Goal: Transaction & Acquisition: Purchase product/service

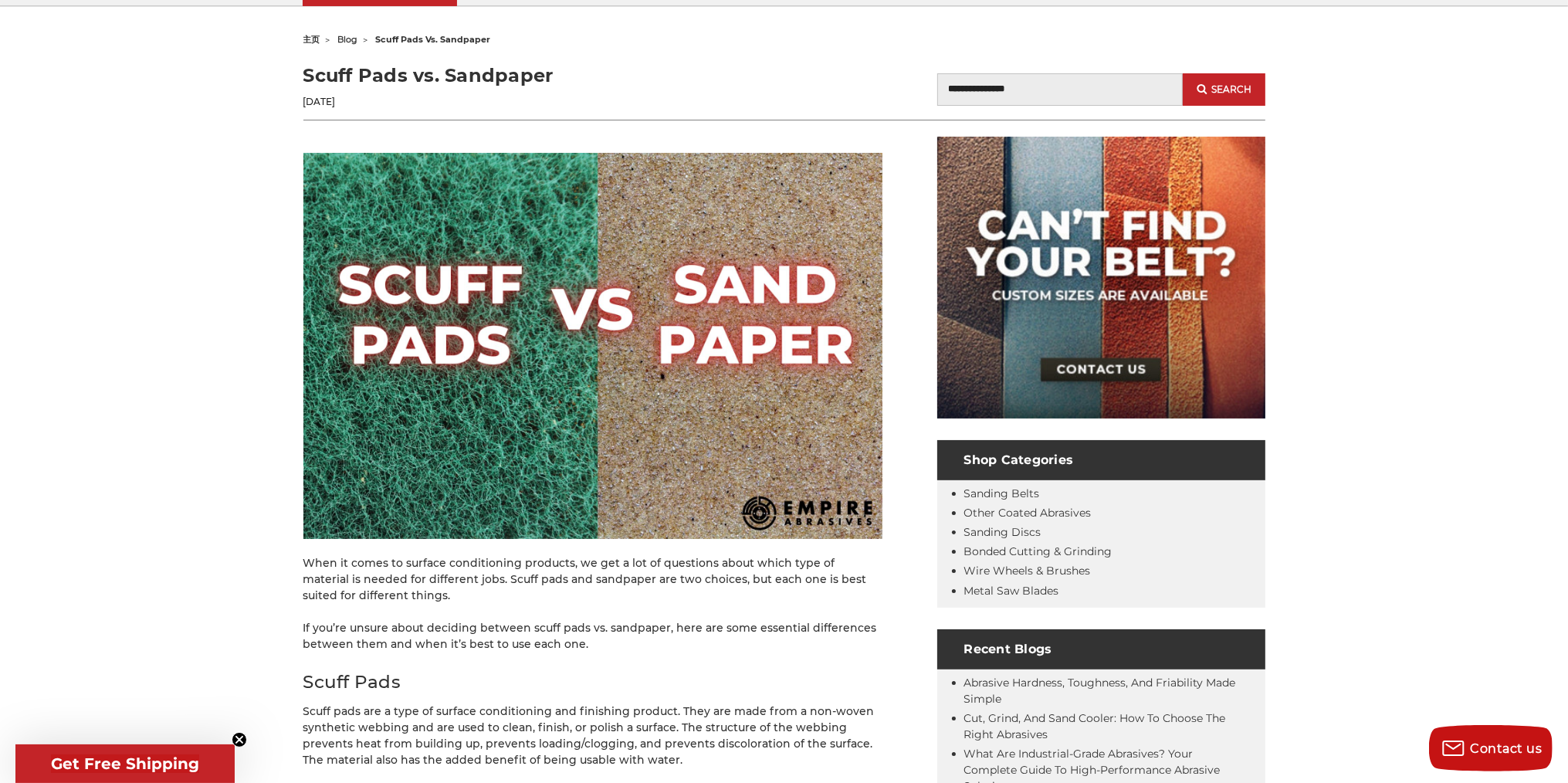
scroll to position [154, 0]
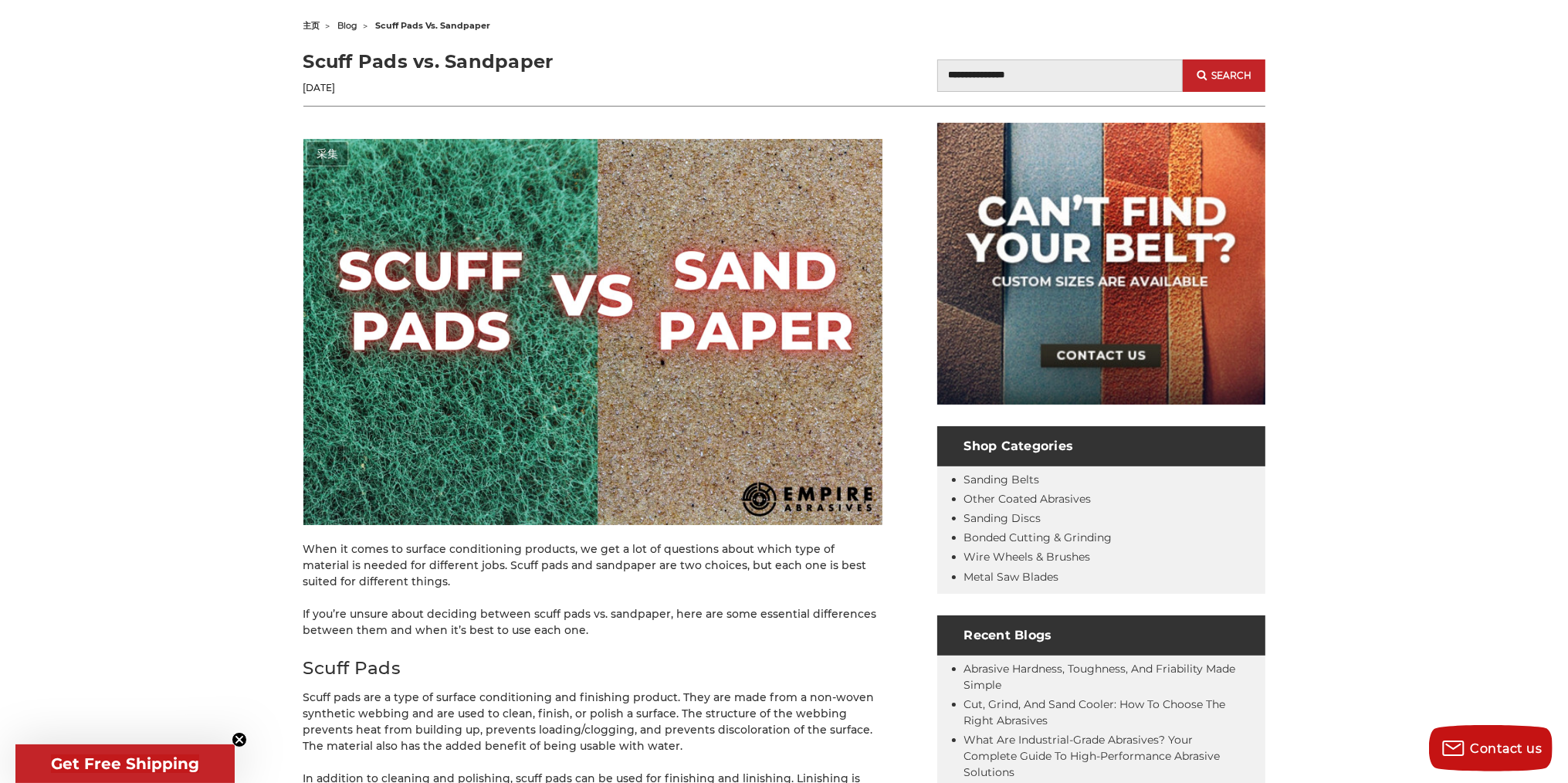
click at [617, 338] on img at bounding box center [593, 331] width 579 height 386
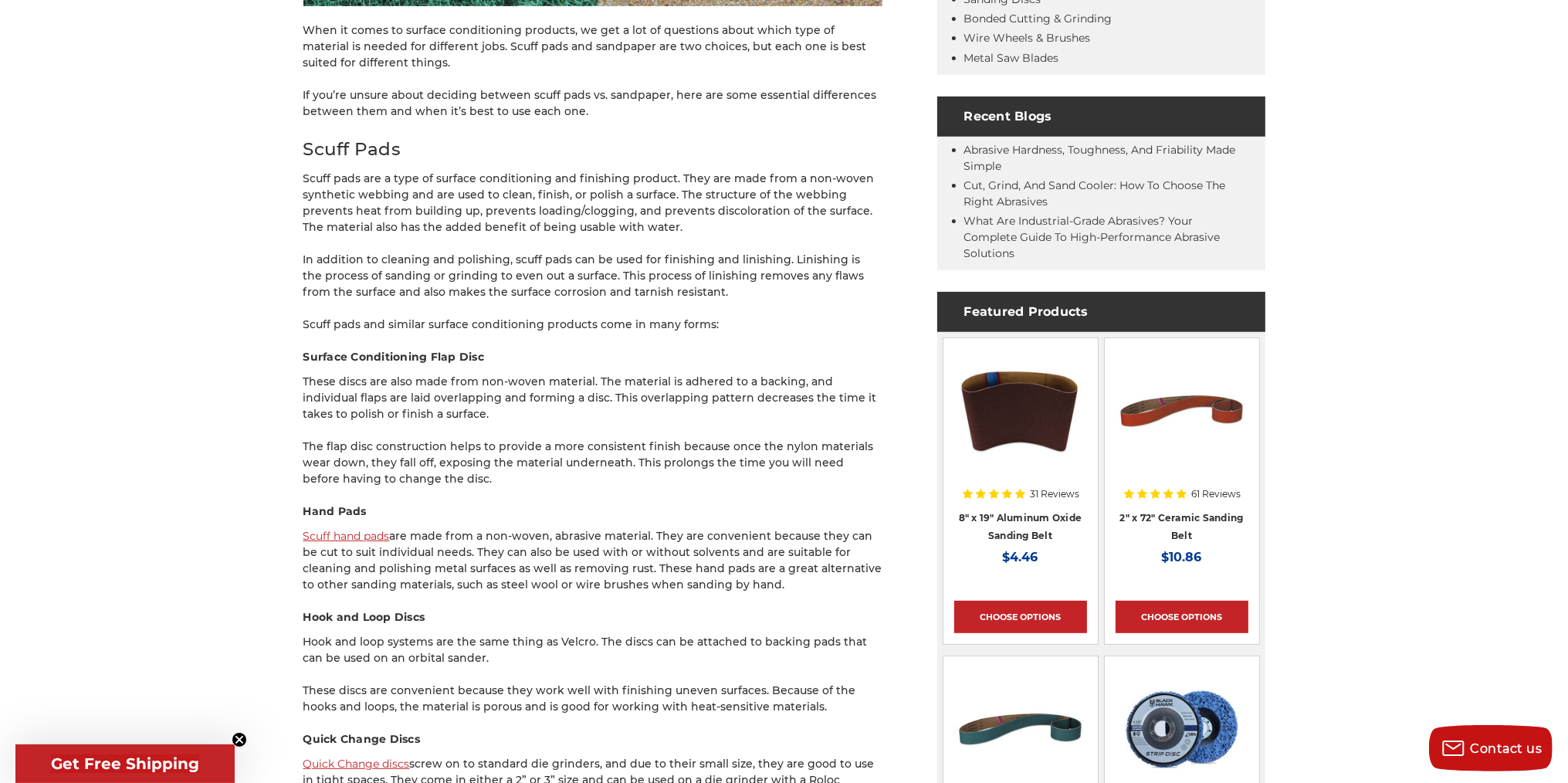
scroll to position [695, 0]
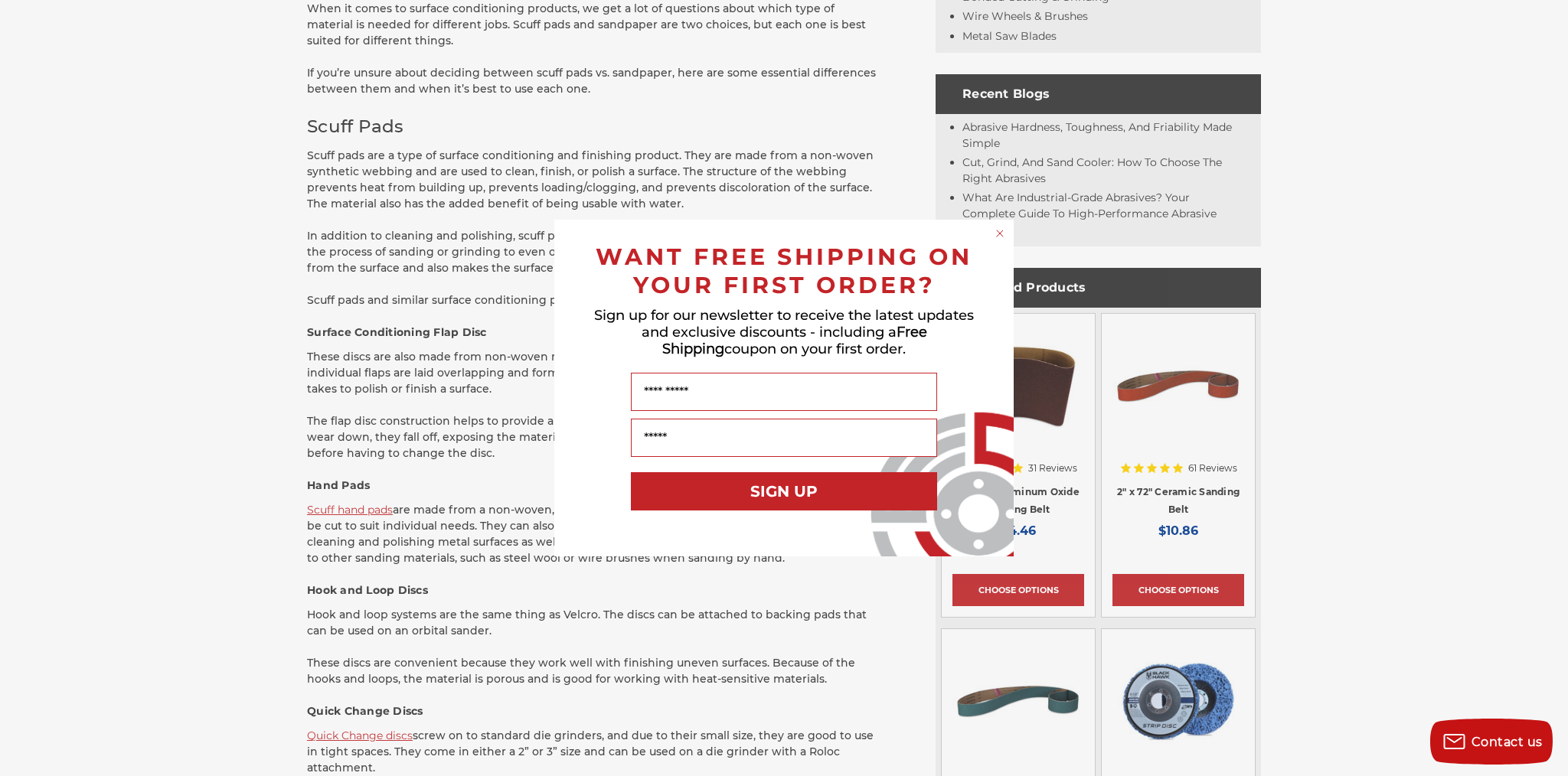
click at [1002, 237] on circle "Close dialog" at bounding box center [999, 233] width 15 height 15
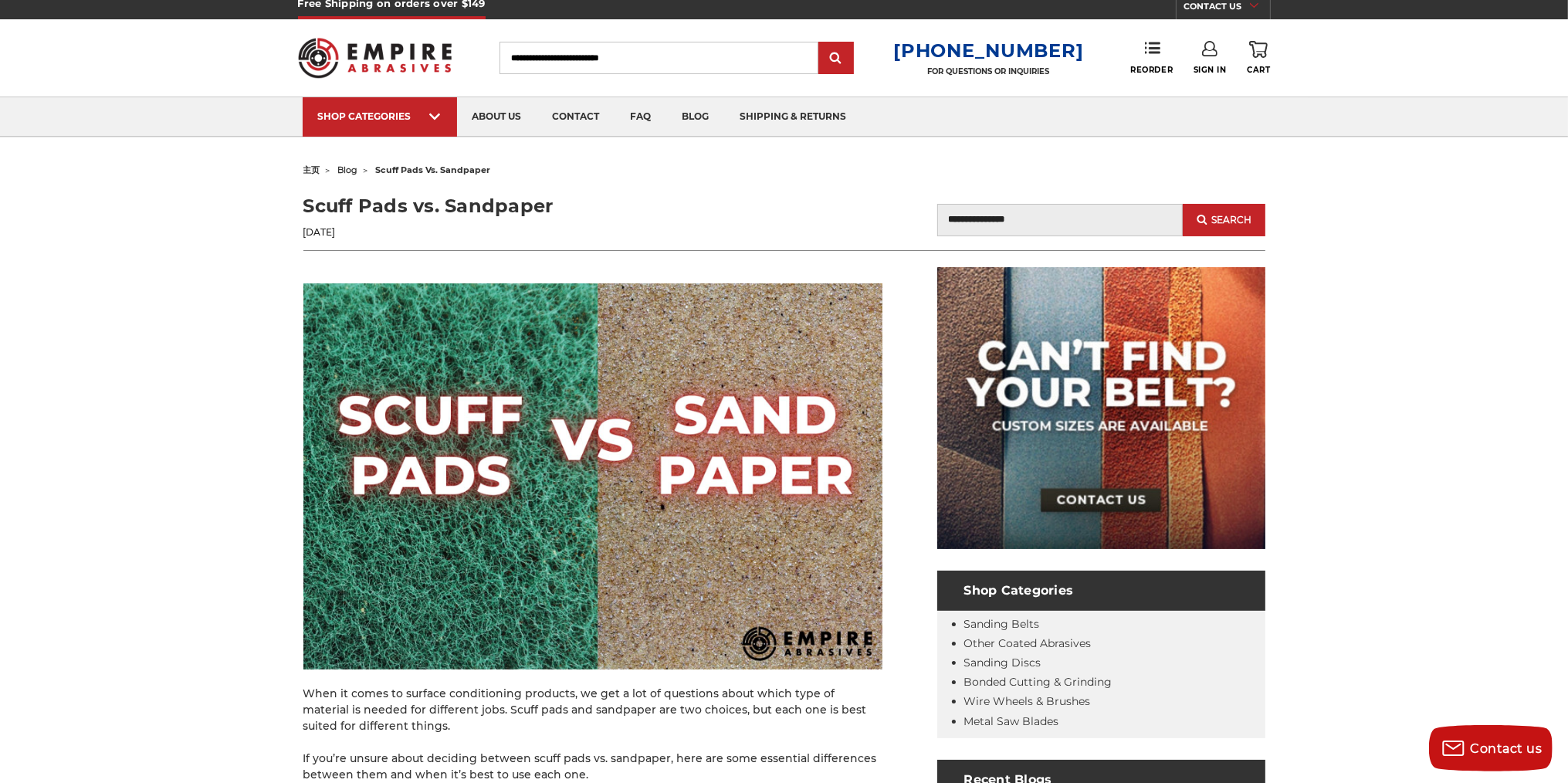
scroll to position [0, 0]
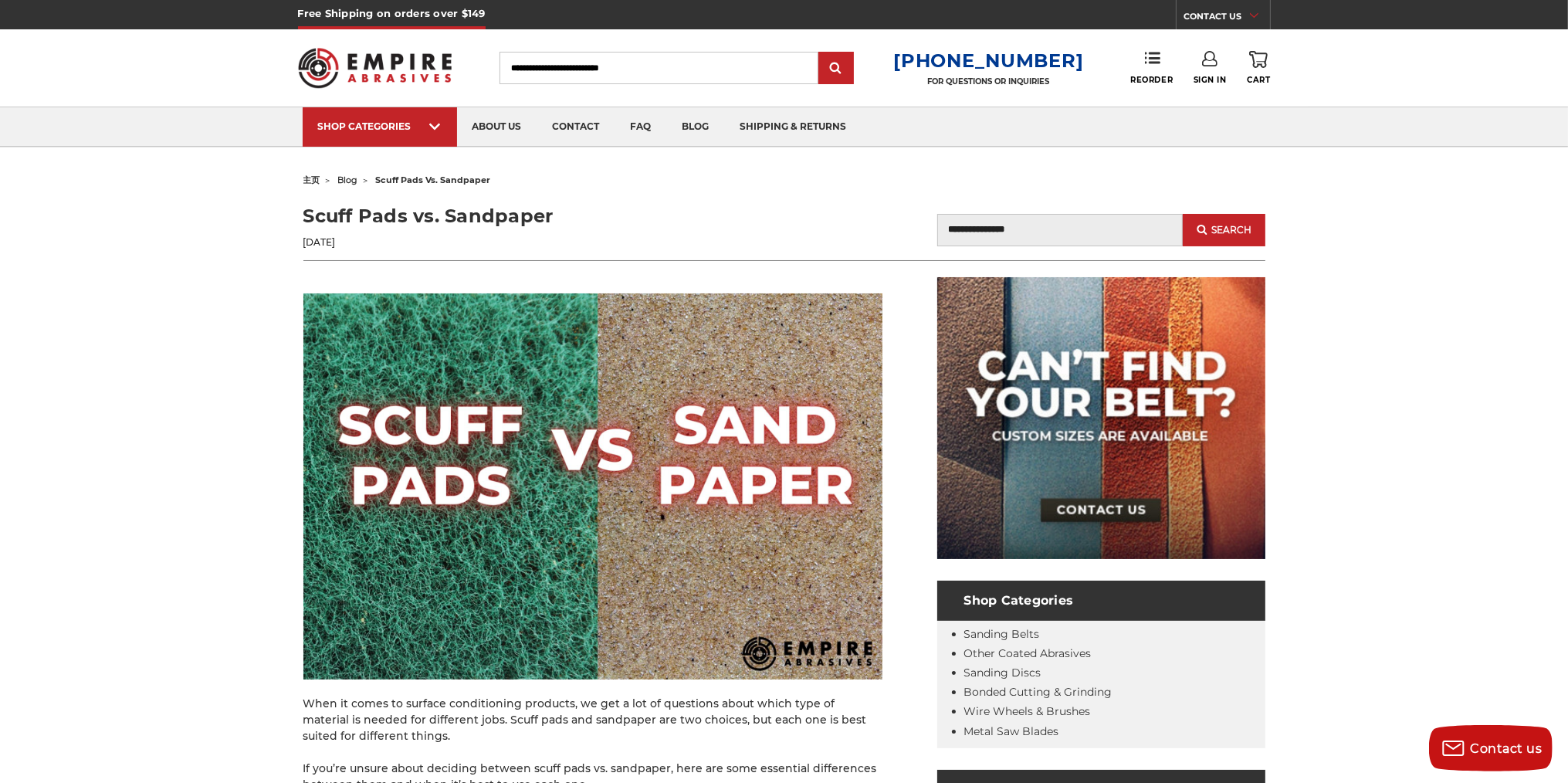
click at [343, 179] on span "blog" at bounding box center [348, 180] width 20 height 11
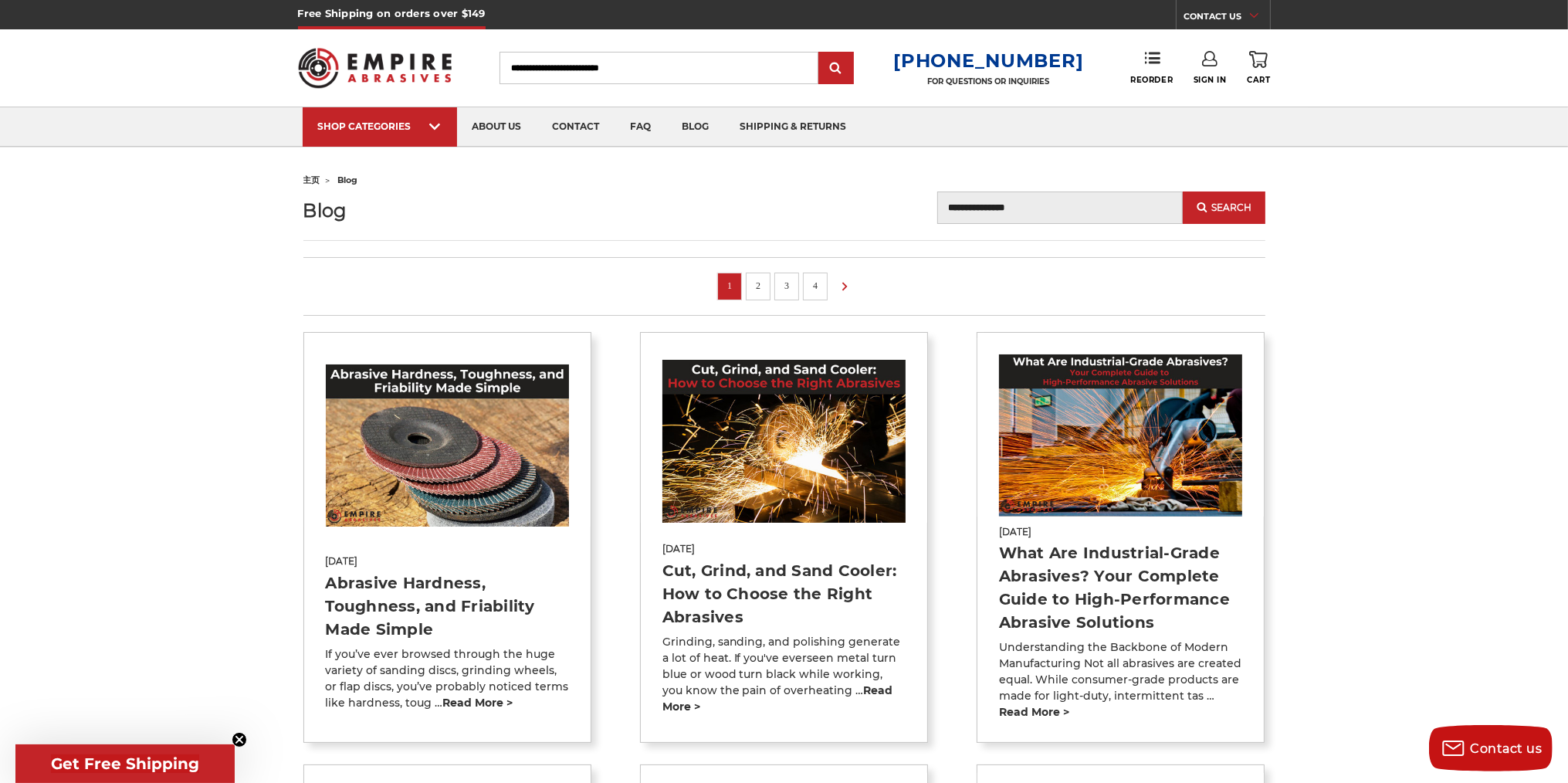
click at [730, 81] on input "Search" at bounding box center [659, 68] width 319 height 33
type input "*****"
click at [821, 54] on input "submit" at bounding box center [836, 69] width 31 height 31
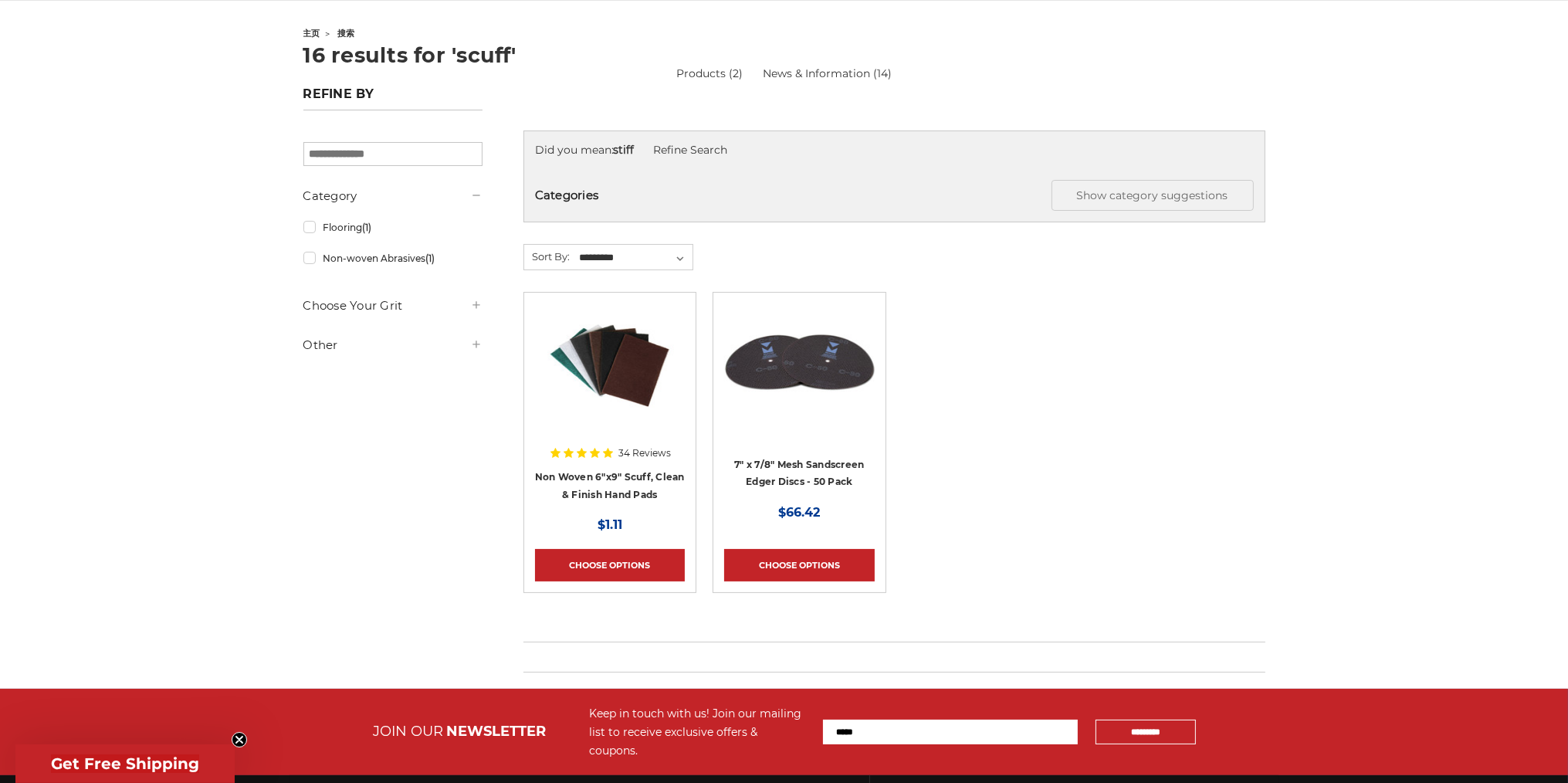
scroll to position [147, 0]
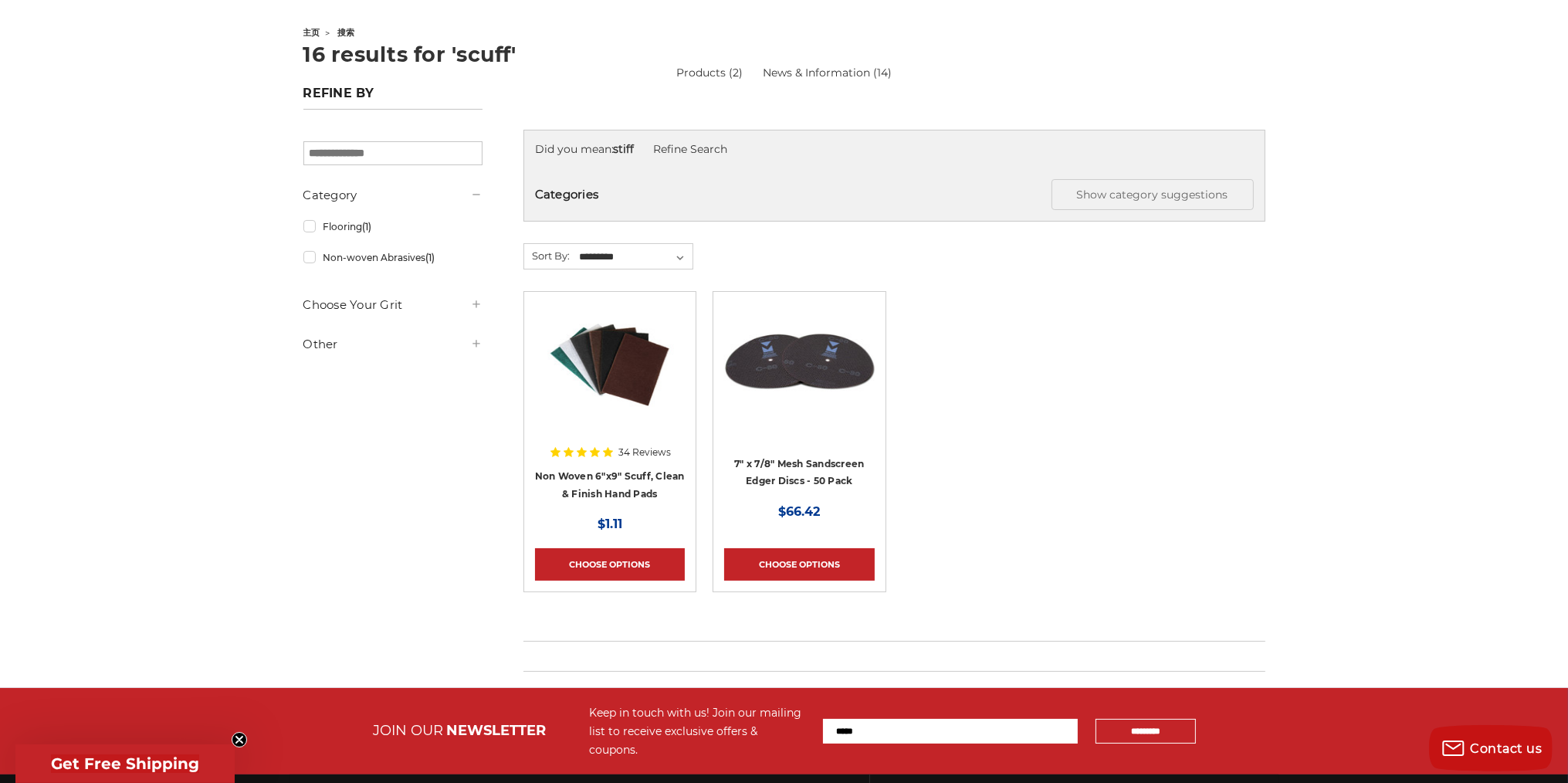
click at [603, 348] on img at bounding box center [609, 364] width 150 height 123
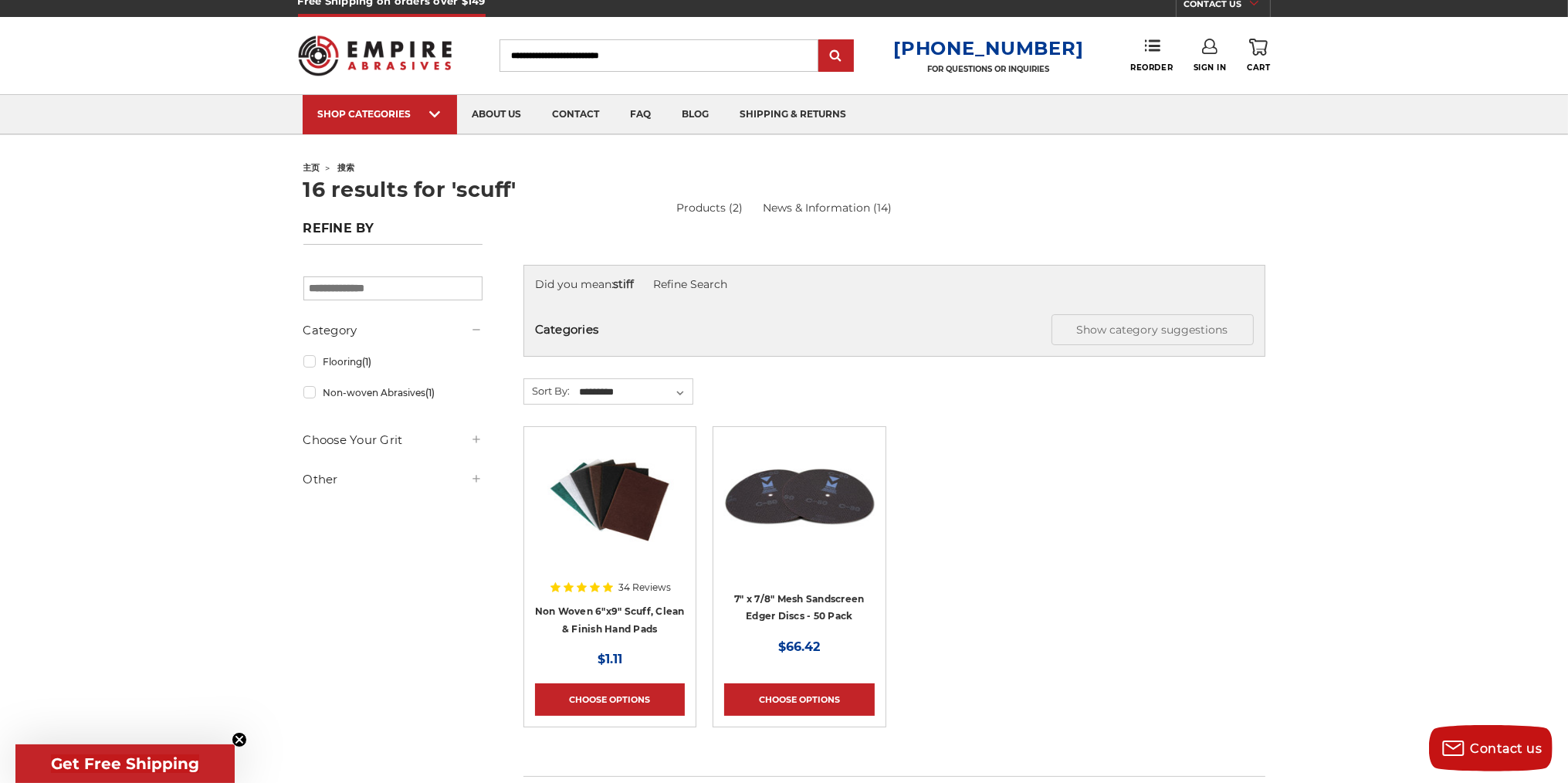
scroll to position [0, 0]
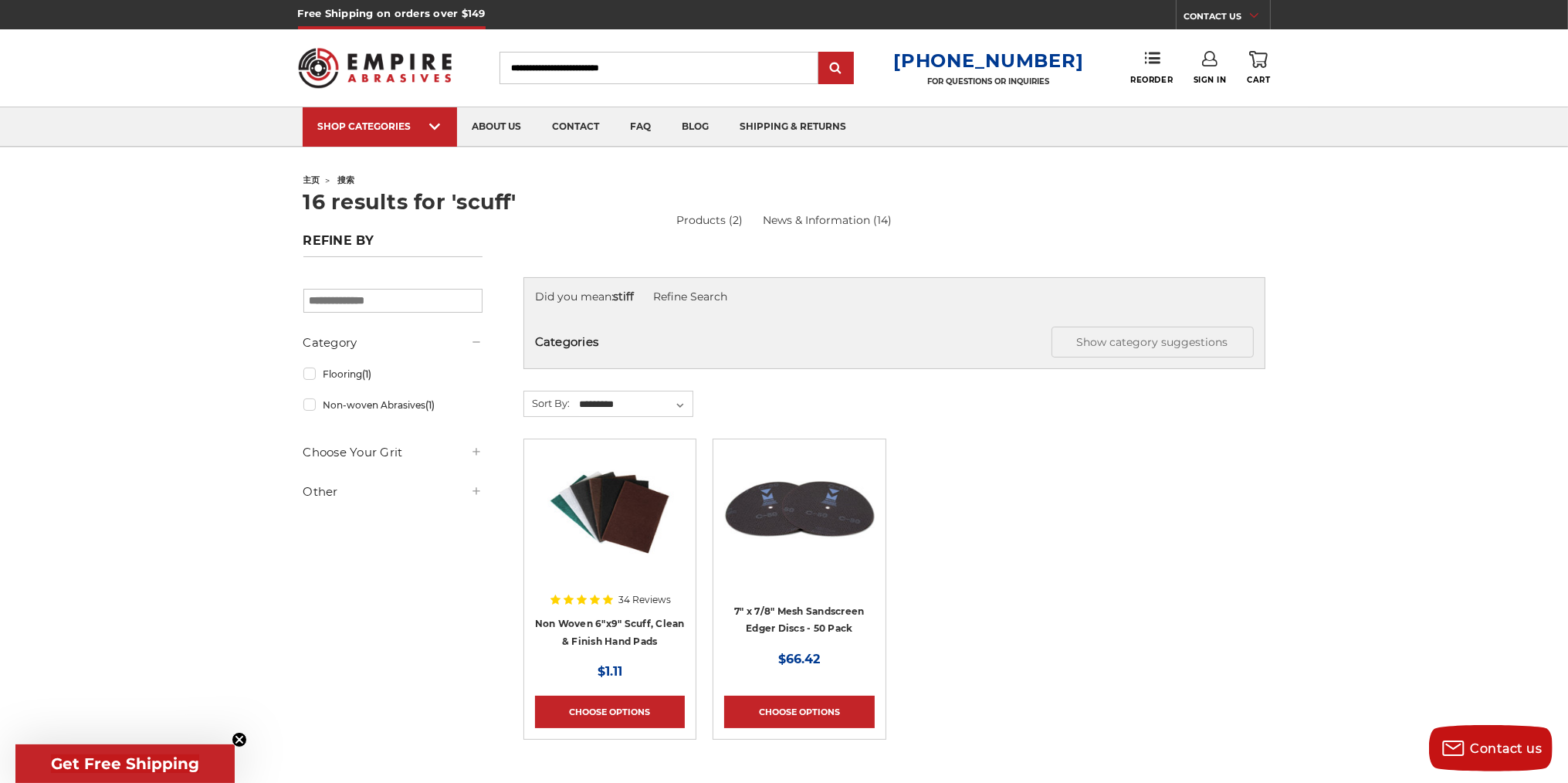
click at [435, 79] on img at bounding box center [375, 68] width 154 height 61
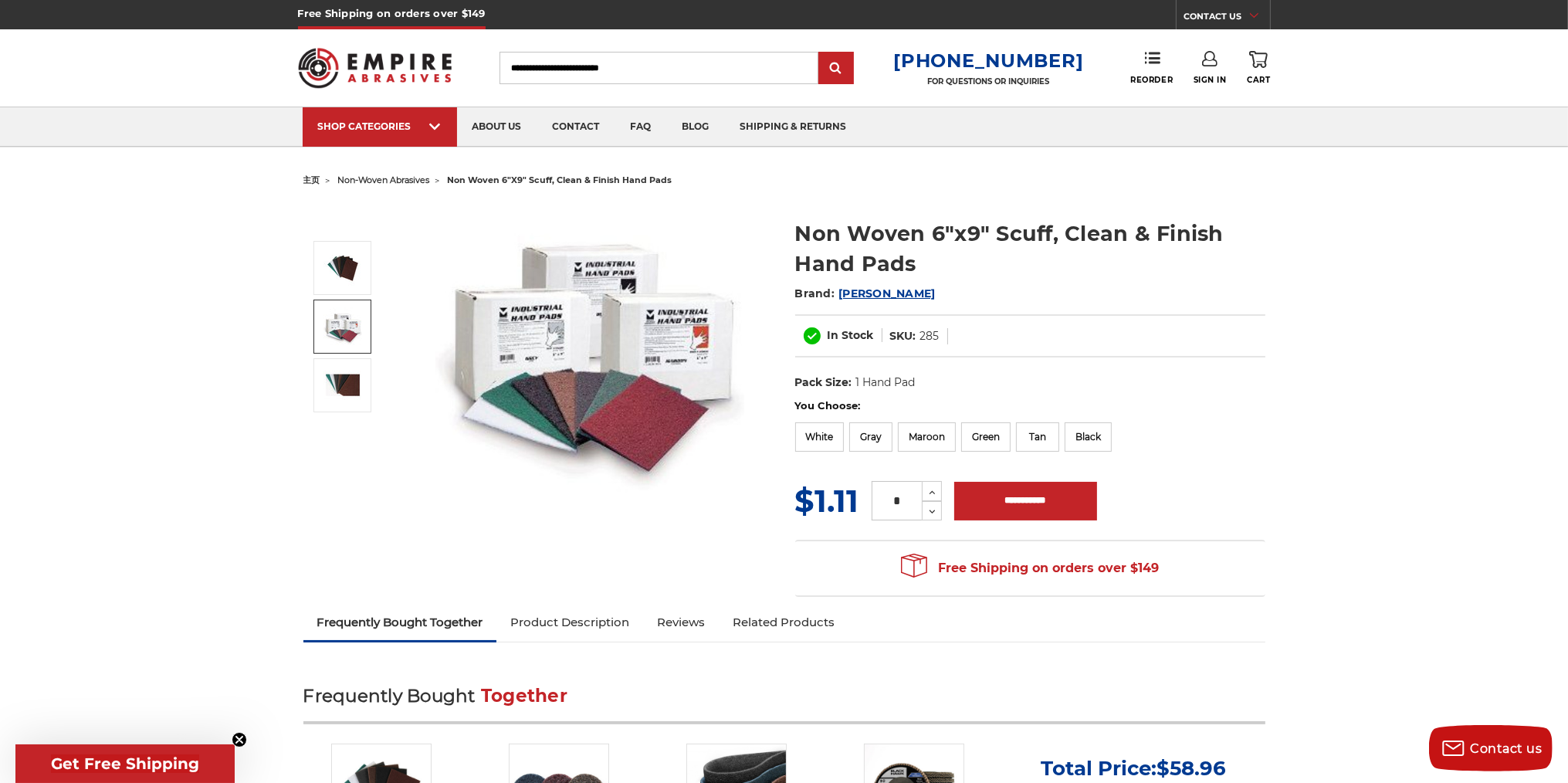
click at [341, 312] on img at bounding box center [343, 327] width 39 height 37
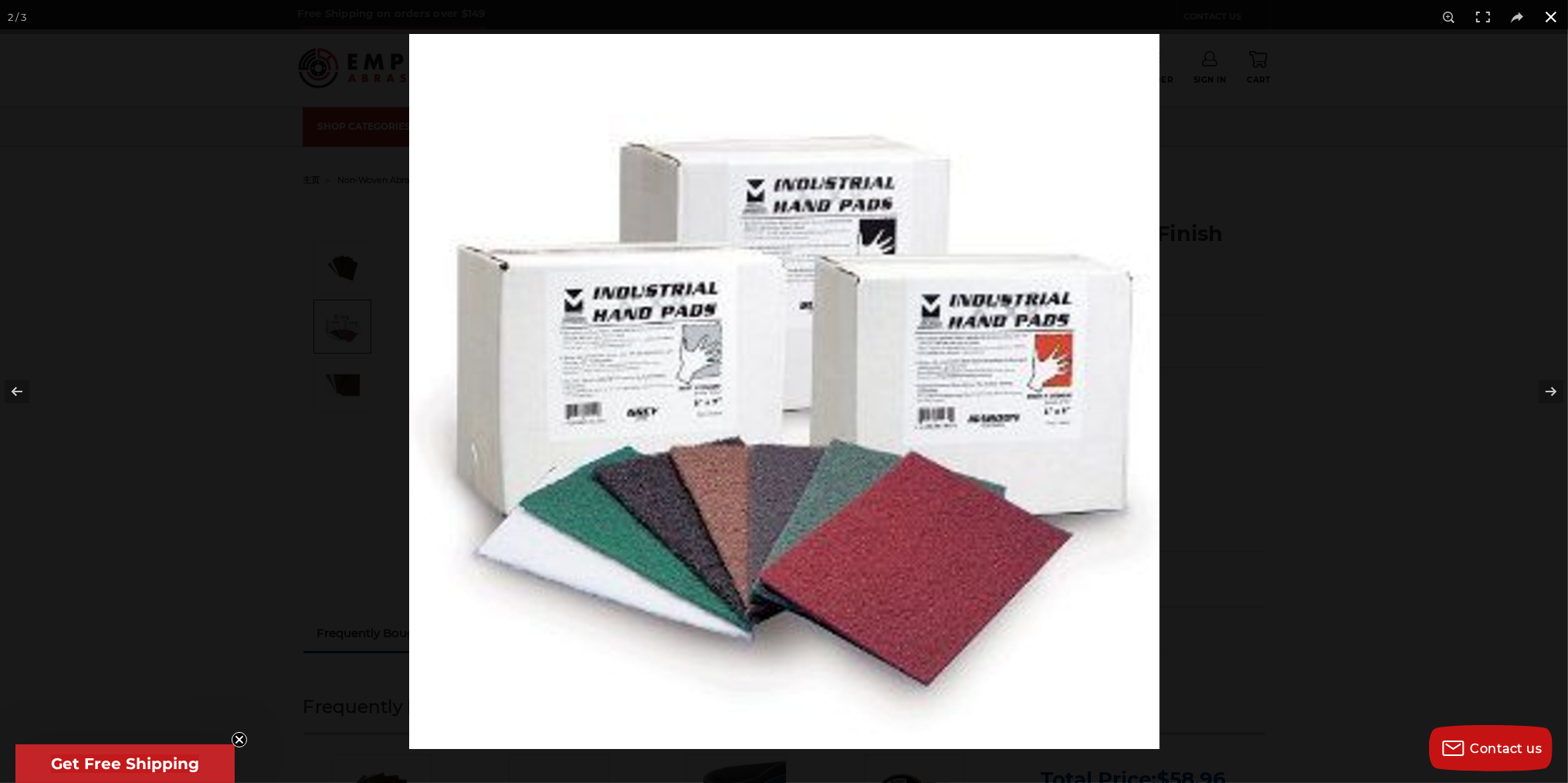
click at [1551, 19] on button at bounding box center [1551, 17] width 34 height 34
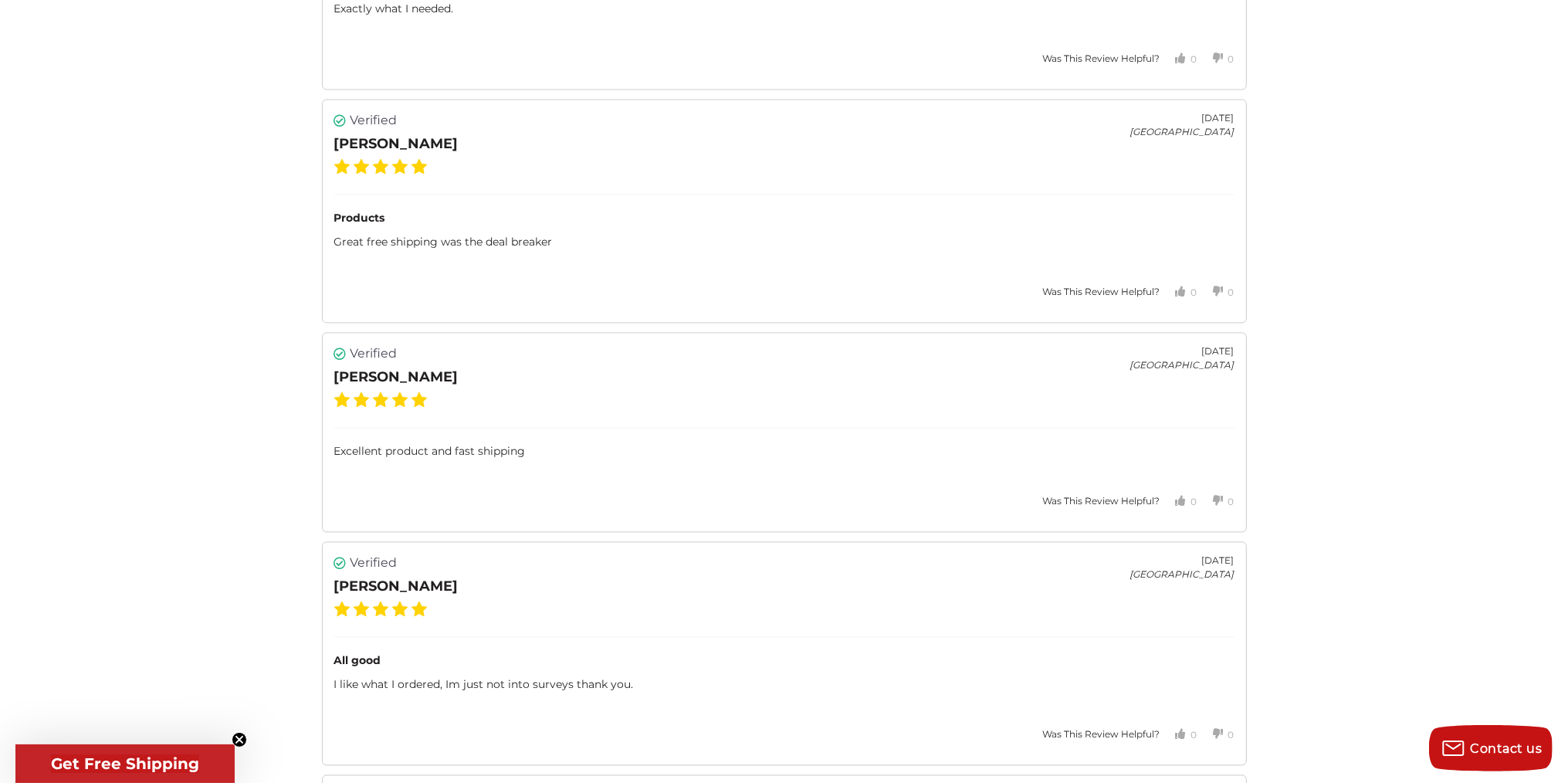
scroll to position [4118, 0]
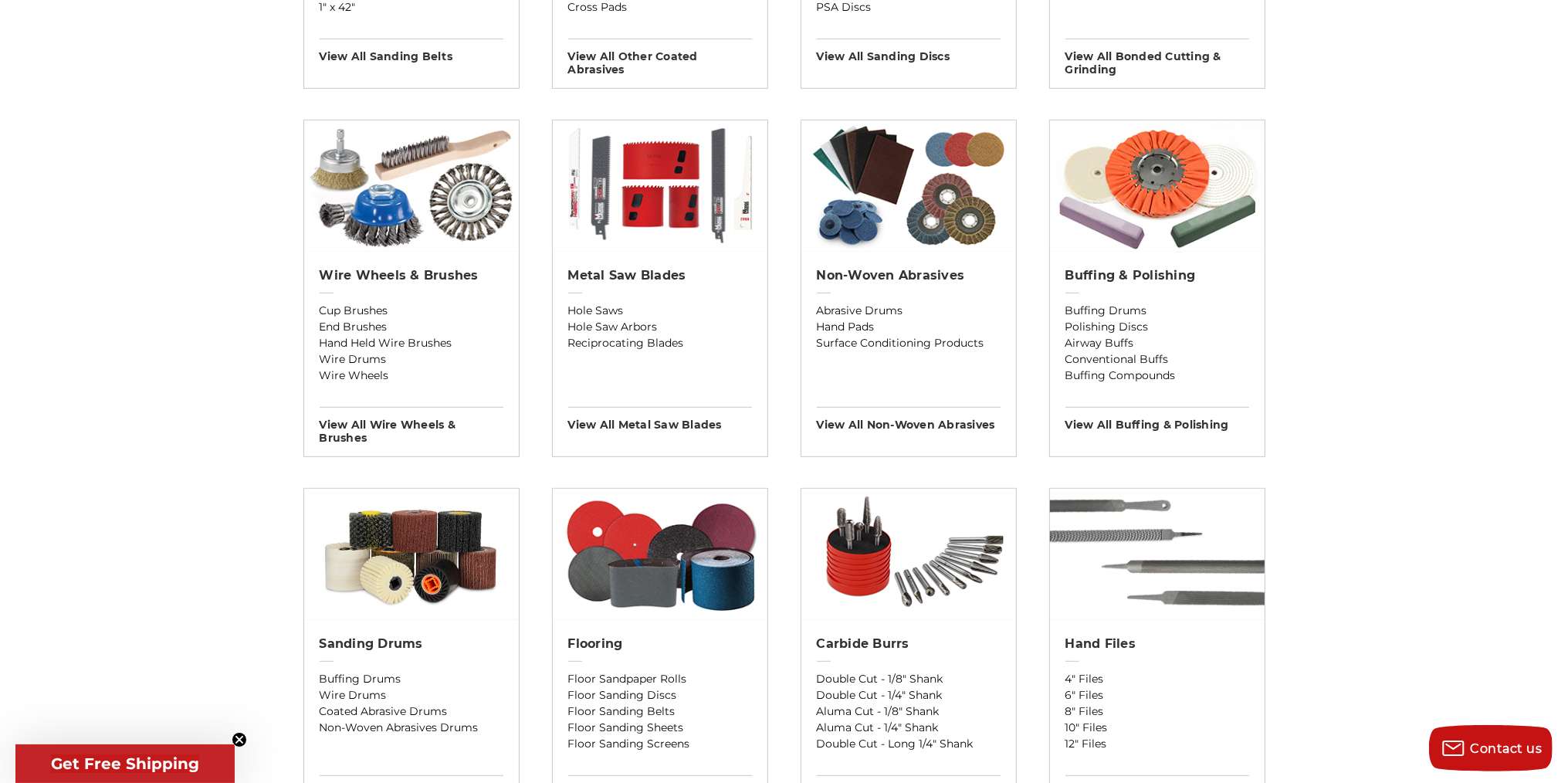
scroll to position [849, 0]
